Goal: Transaction & Acquisition: Download file/media

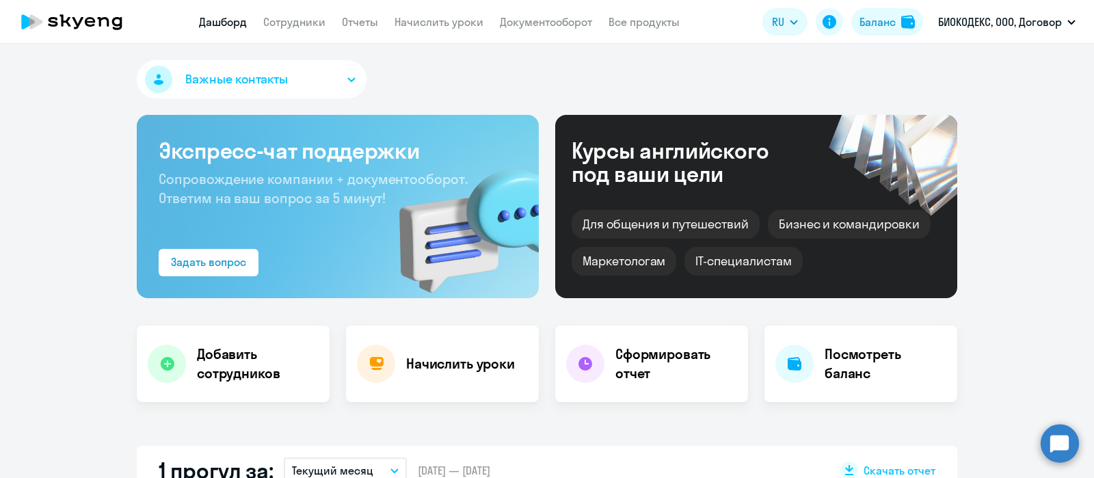
select select "30"
click at [369, 19] on link "Отчеты" at bounding box center [360, 22] width 36 height 14
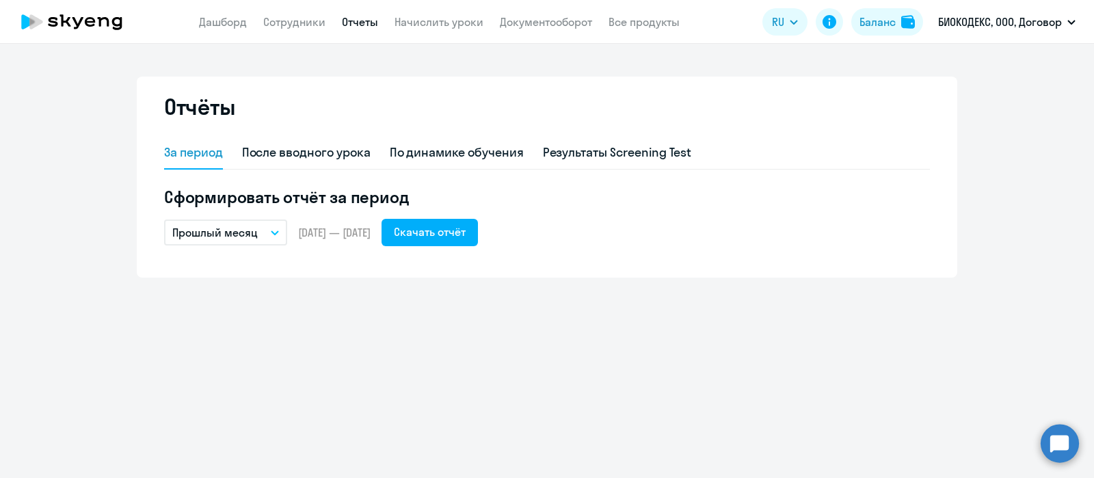
click at [272, 231] on icon "button" at bounding box center [274, 232] width 7 height 3
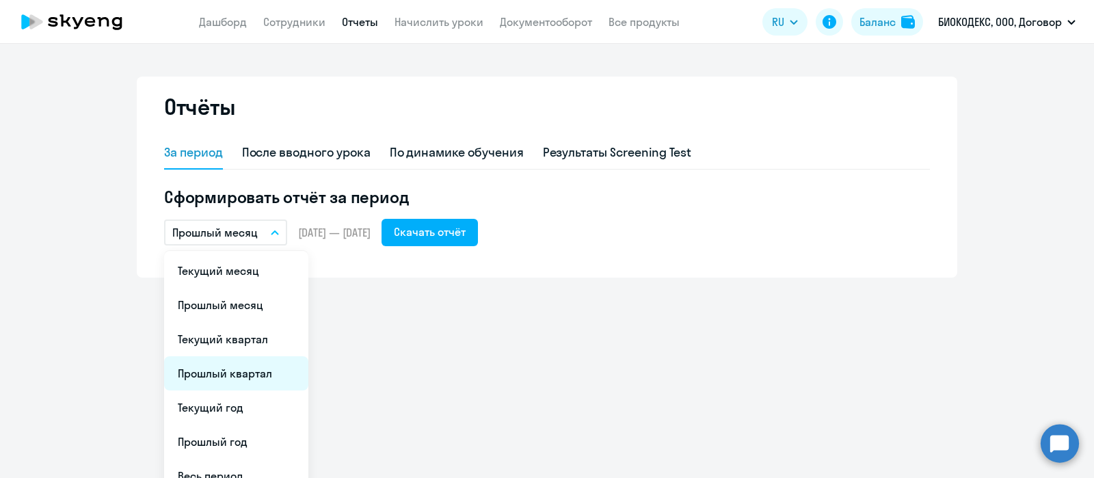
click at [228, 374] on li "Прошлый квартал" at bounding box center [236, 373] width 144 height 34
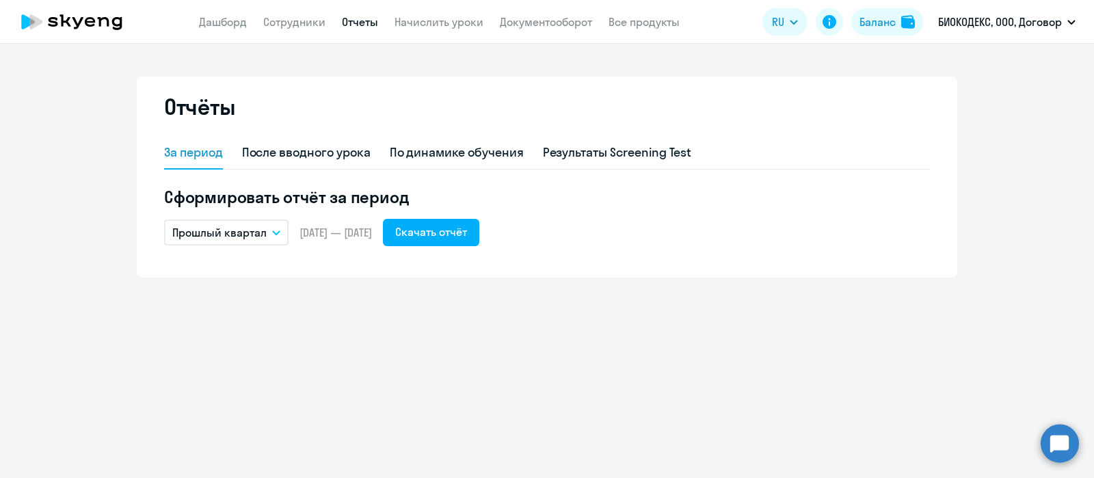
drag, startPoint x: 276, startPoint y: 230, endPoint x: 268, endPoint y: 237, distance: 10.7
click at [276, 230] on icon "button" at bounding box center [276, 232] width 8 height 5
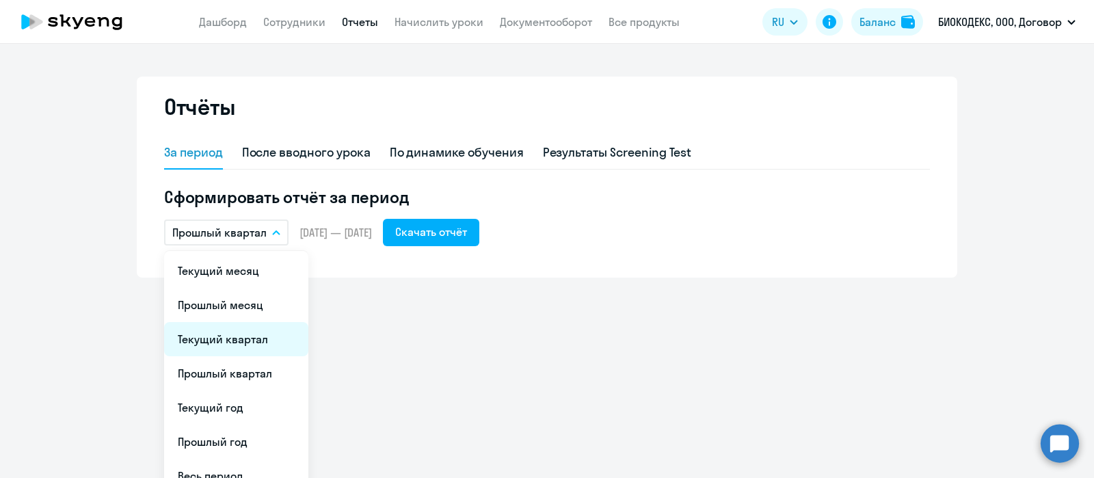
click at [228, 338] on li "Текущий квартал" at bounding box center [236, 339] width 144 height 34
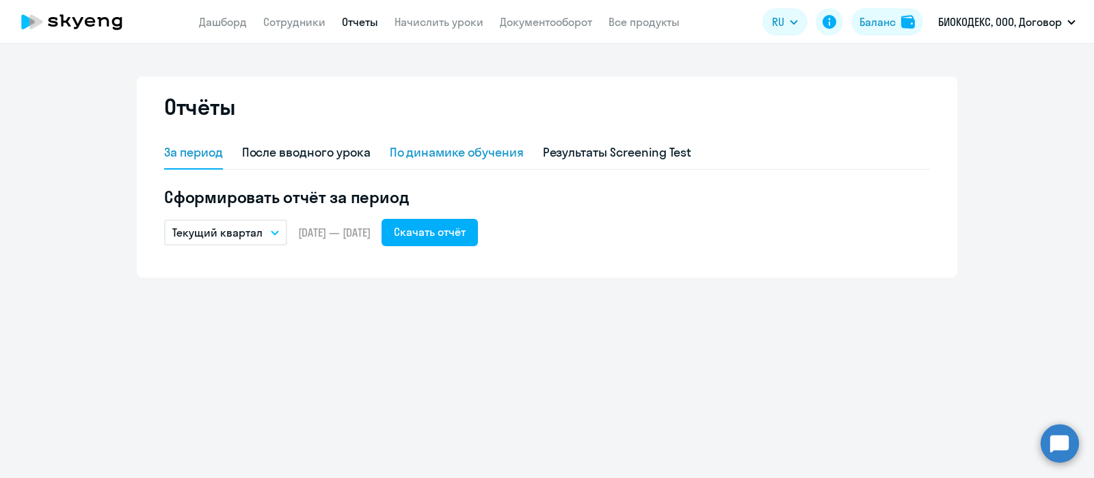
click at [475, 154] on div "По динамике обучения" at bounding box center [457, 153] width 134 height 18
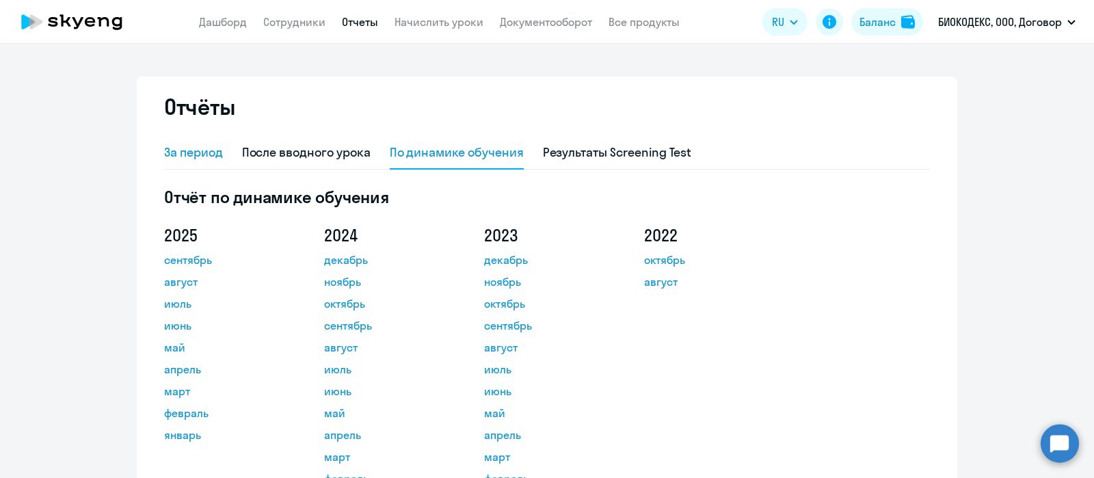
click at [192, 157] on div "За период" at bounding box center [193, 153] width 59 height 18
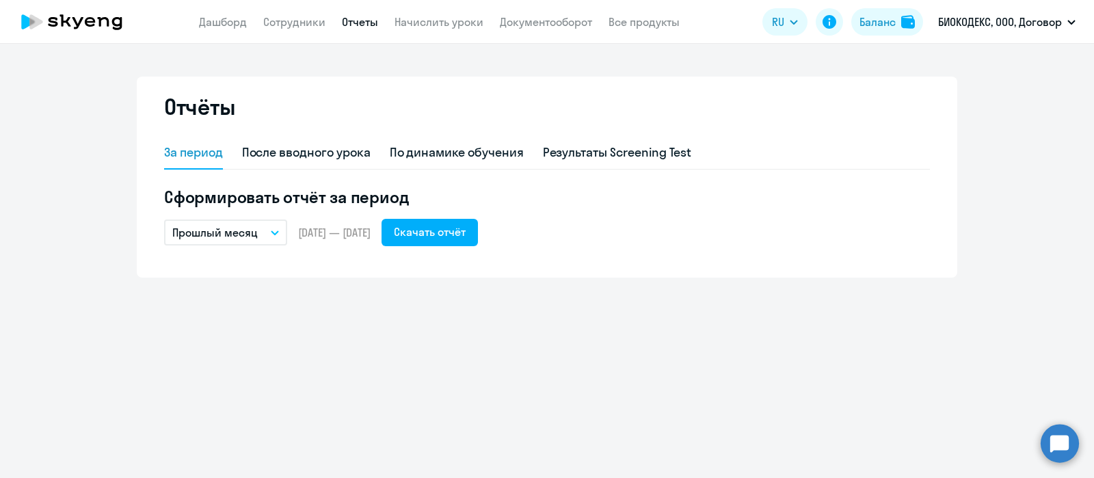
click at [269, 230] on button "Прошлый месяц" at bounding box center [225, 232] width 123 height 26
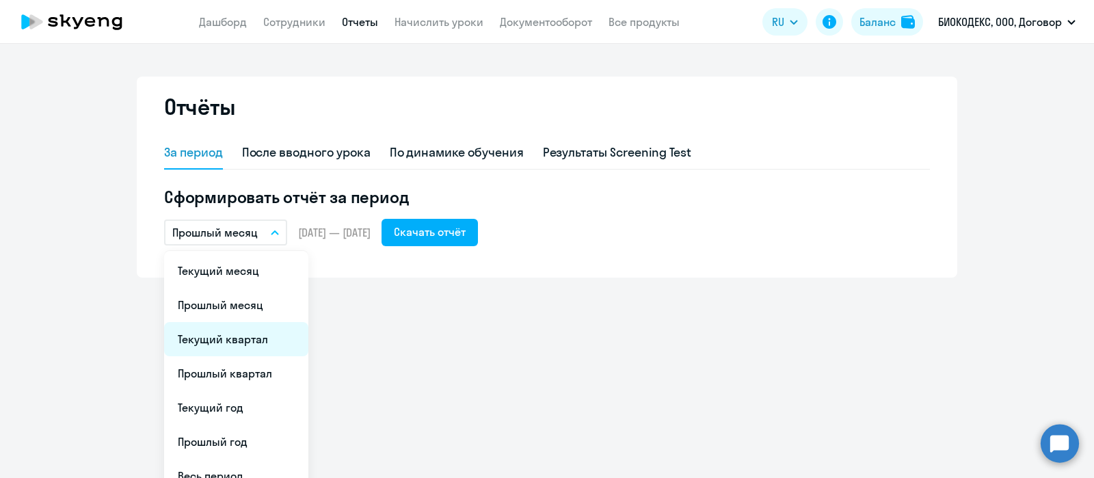
click at [233, 341] on li "Текущий квартал" at bounding box center [236, 339] width 144 height 34
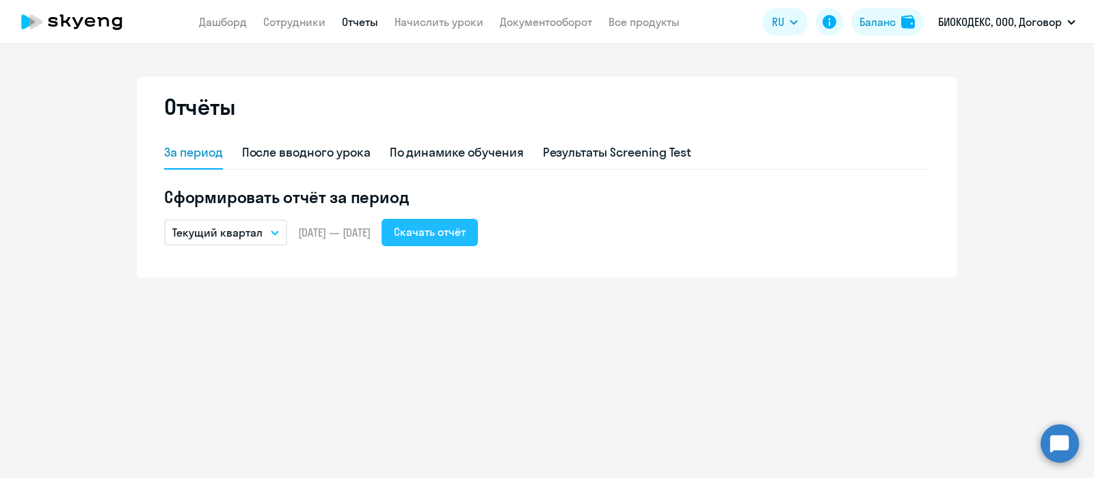
click at [466, 238] on div "Скачать отчёт" at bounding box center [430, 232] width 72 height 16
